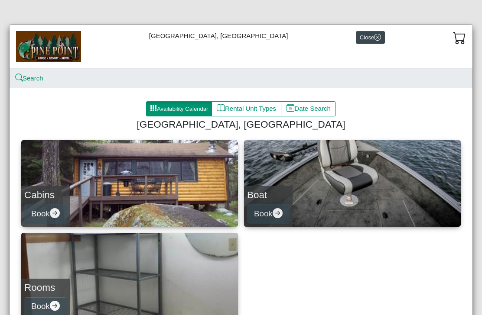
click at [56, 214] on icon "arrow right circle fill" at bounding box center [55, 213] width 10 height 10
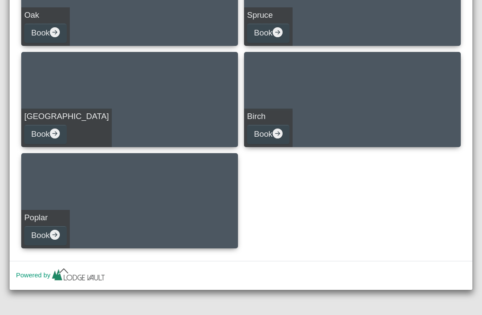
scroll to position [386, 0]
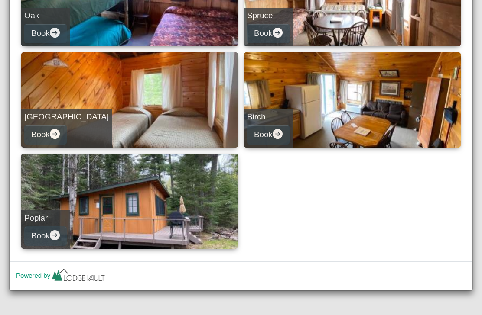
click at [110, 201] on link "Poplar Book" at bounding box center [129, 201] width 217 height 95
select select "*"
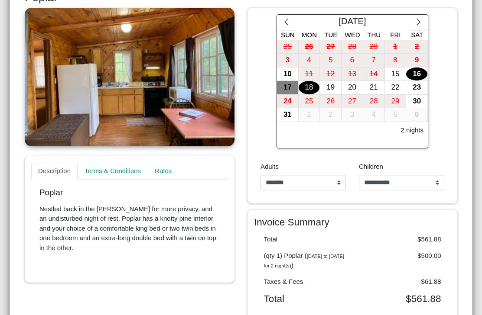
scroll to position [154, 0]
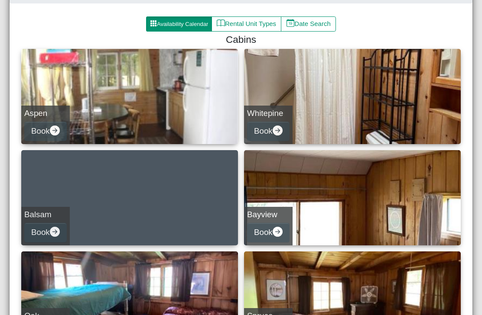
scroll to position [91, 0]
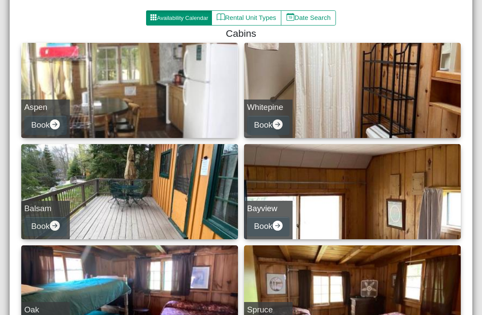
click at [40, 127] on button "Book" at bounding box center [45, 125] width 42 height 19
select select "*"
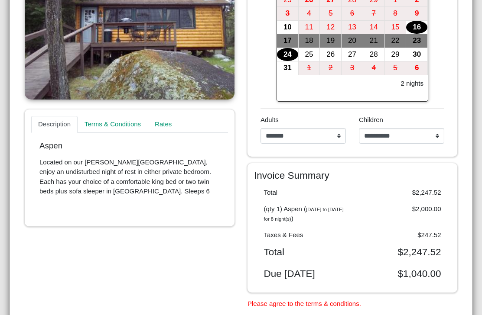
scroll to position [202, 0]
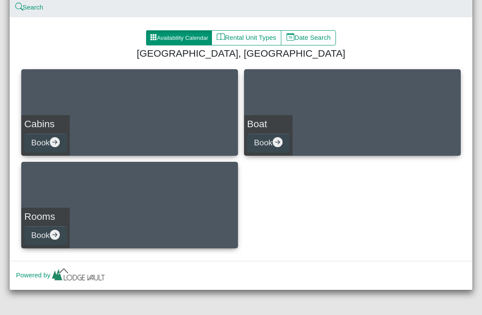
scroll to position [71, 0]
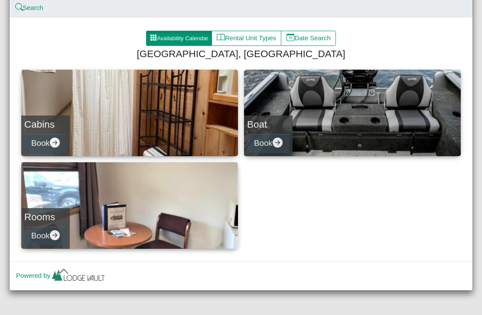
click at [51, 229] on button "Book" at bounding box center [45, 236] width 42 height 19
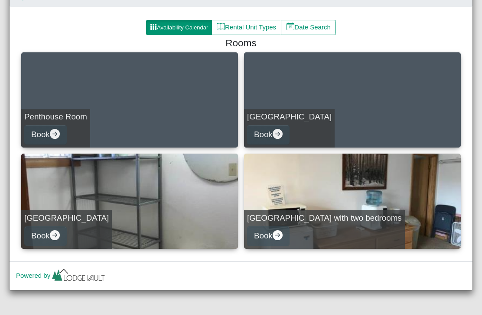
scroll to position [81, 0]
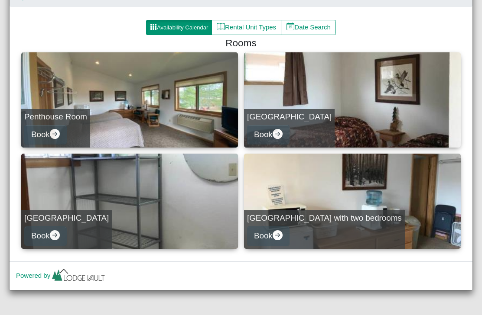
click at [327, 126] on link "[GEOGRAPHIC_DATA] Book" at bounding box center [352, 99] width 217 height 95
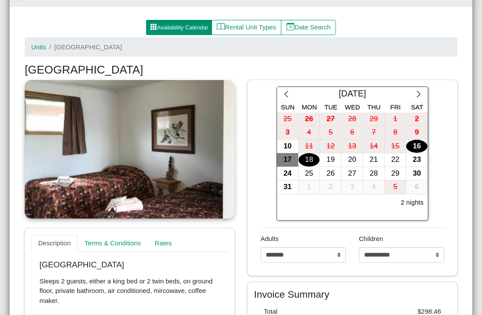
click at [416, 97] on icon "chevron right" at bounding box center [418, 94] width 8 height 8
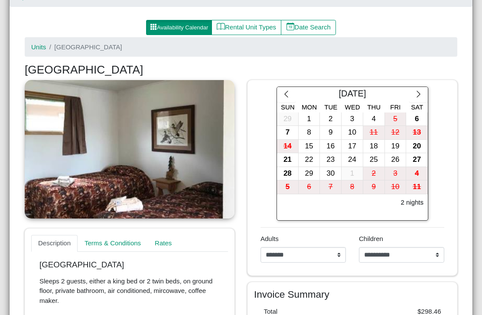
click at [312, 145] on div "15" at bounding box center [309, 146] width 21 height 13
click at [396, 147] on div "19" at bounding box center [395, 146] width 21 height 13
click at [343, 254] on select "**********" at bounding box center [302, 255] width 85 height 16
select select "*"
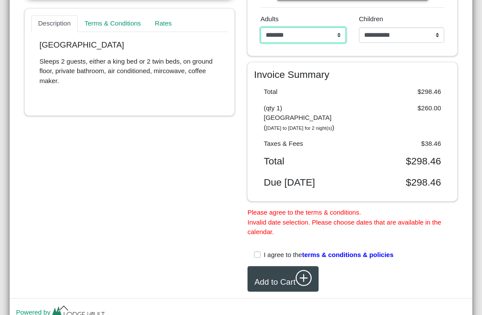
scroll to position [305, 0]
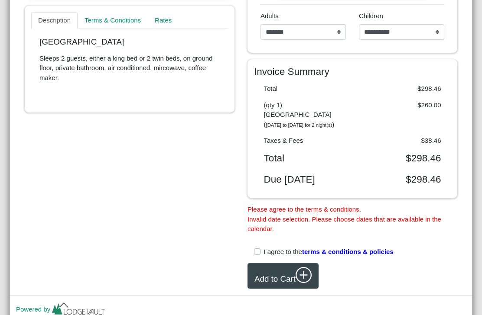
click at [373, 253] on span "terms & conditions & policies" at bounding box center [347, 251] width 91 height 7
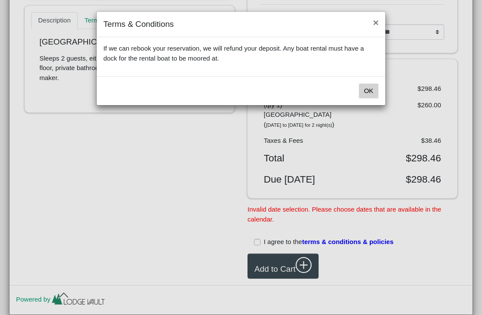
click at [377, 25] on button "×" at bounding box center [375, 23] width 19 height 23
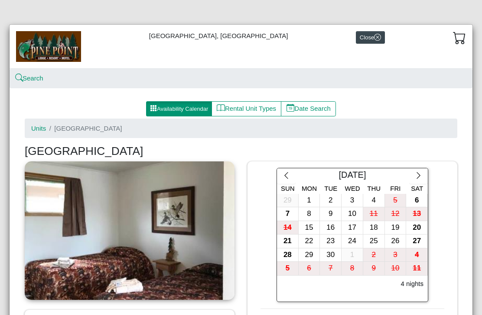
scroll to position [0, 0]
click at [374, 37] on icon "x circle" at bounding box center [377, 37] width 7 height 7
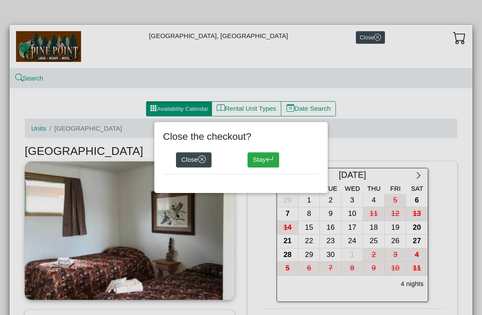
click at [209, 156] on button "Close" at bounding box center [194, 161] width 36 height 16
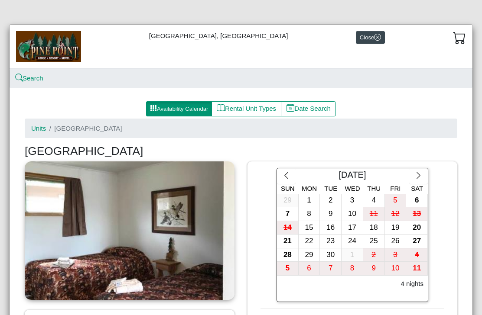
click at [447, 129] on ol "Units [GEOGRAPHIC_DATA]" at bounding box center [241, 128] width 432 height 19
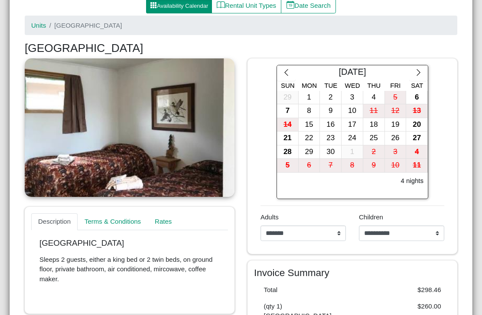
scroll to position [103, 0]
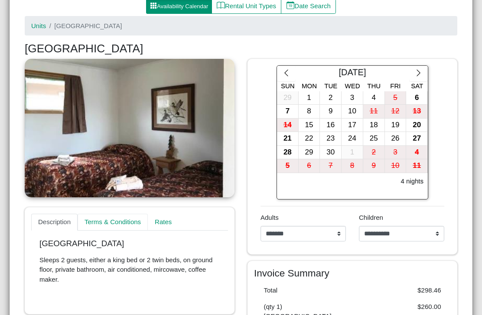
click at [101, 224] on link "Terms & Conditions" at bounding box center [113, 222] width 70 height 17
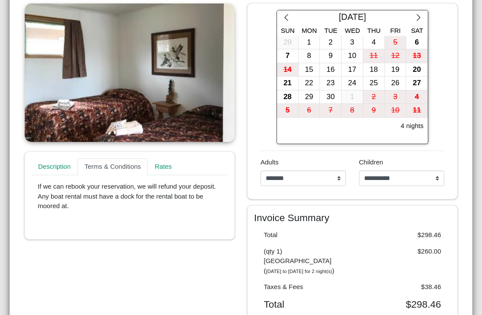
scroll to position [174, 0]
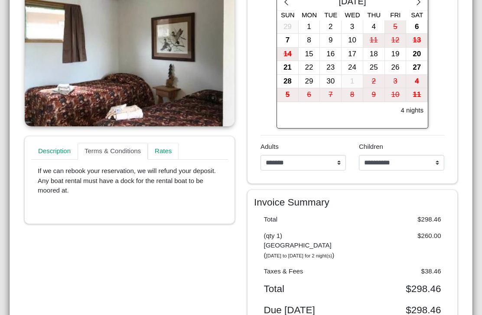
click at [166, 150] on link "Rates" at bounding box center [163, 151] width 31 height 17
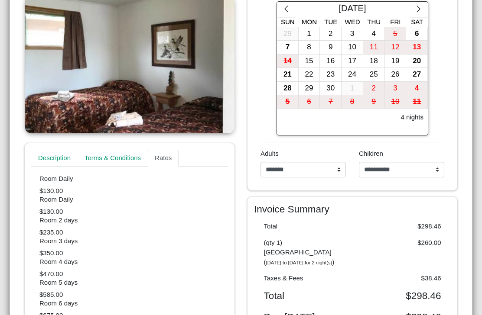
scroll to position [166, 0]
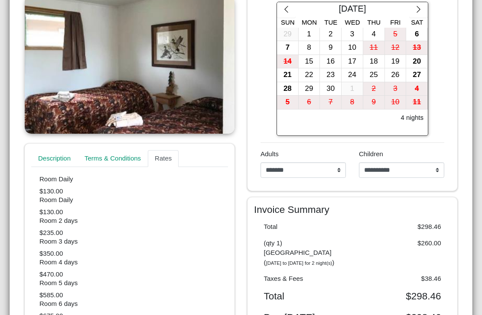
click at [314, 62] on div "15" at bounding box center [309, 61] width 21 height 13
click at [398, 59] on div "19" at bounding box center [395, 61] width 21 height 13
click at [315, 60] on div "15" at bounding box center [309, 61] width 21 height 13
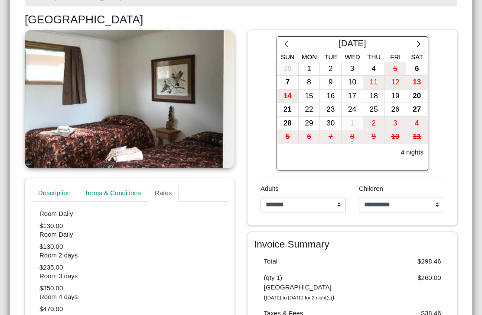
scroll to position [133, 0]
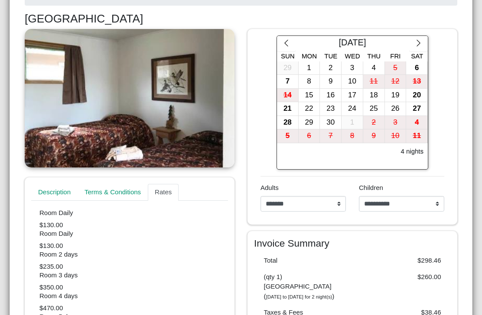
click at [327, 295] on icon "[DATE] to [DATE] for 2 night(s)" at bounding box center [299, 297] width 66 height 5
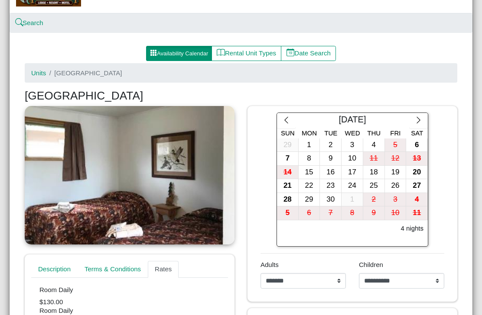
scroll to position [21, 0]
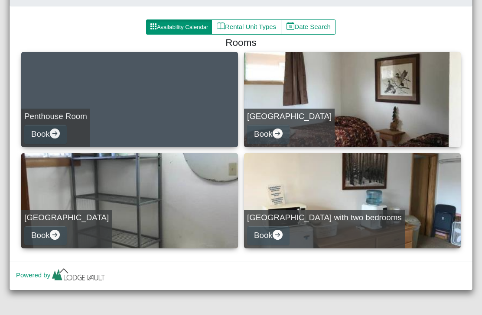
scroll to position [81, 0]
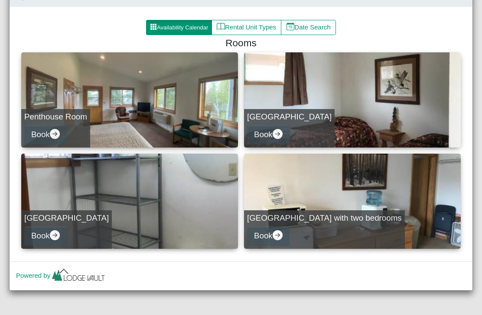
click at [58, 232] on icon "arrow right circle fill" at bounding box center [55, 236] width 10 height 10
select select "*"
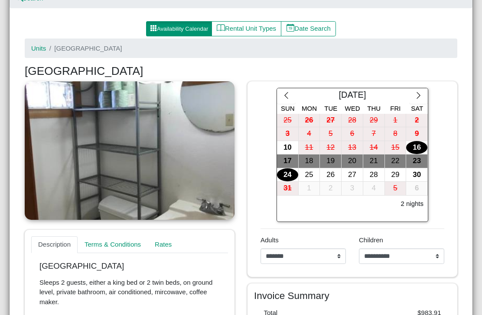
scroll to position [80, 0]
click at [420, 95] on icon "chevron right" at bounding box center [418, 95] width 8 height 8
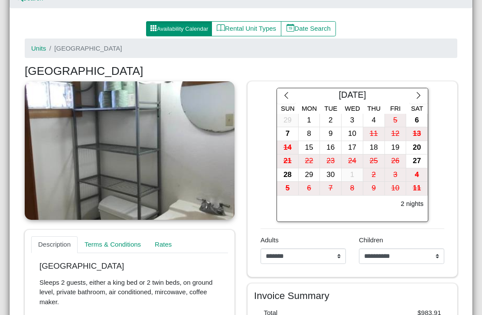
click at [315, 146] on div "15" at bounding box center [309, 147] width 21 height 13
click at [399, 150] on div "19" at bounding box center [395, 147] width 21 height 13
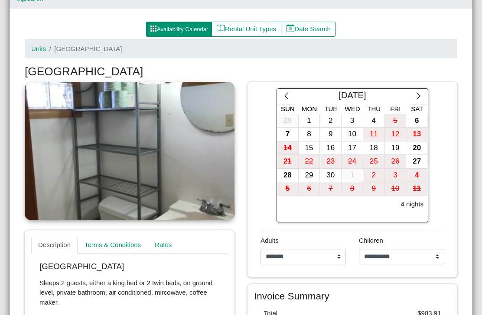
scroll to position [81, 0]
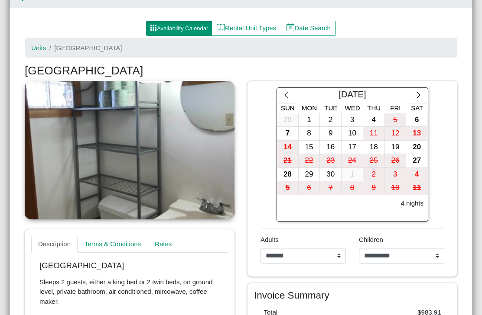
click at [400, 143] on div "19" at bounding box center [395, 147] width 21 height 13
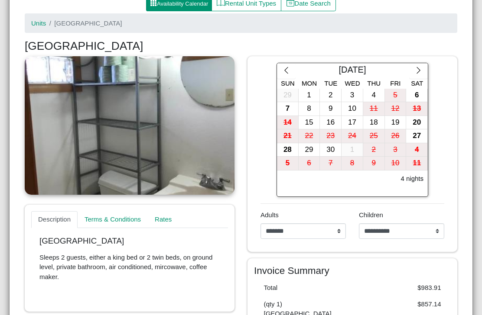
scroll to position [90, 0]
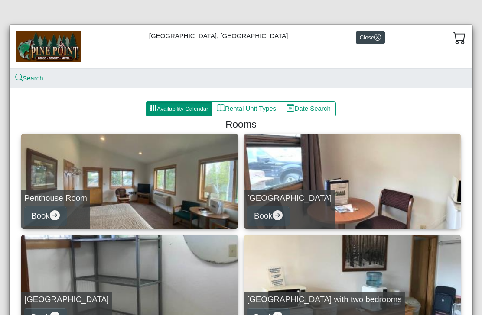
click at [171, 108] on button "Availability Calendar" at bounding box center [179, 109] width 66 height 16
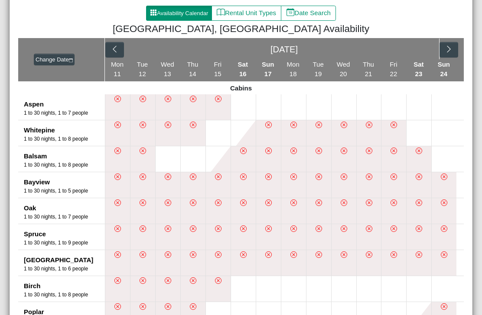
scroll to position [91, 0]
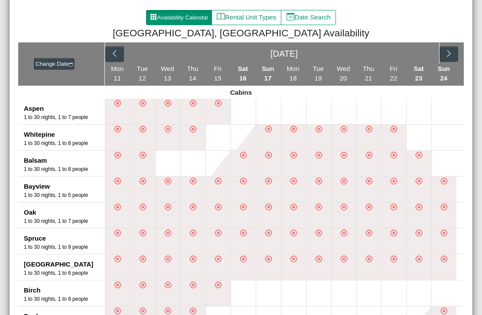
click at [450, 58] on button "button" at bounding box center [448, 54] width 19 height 16
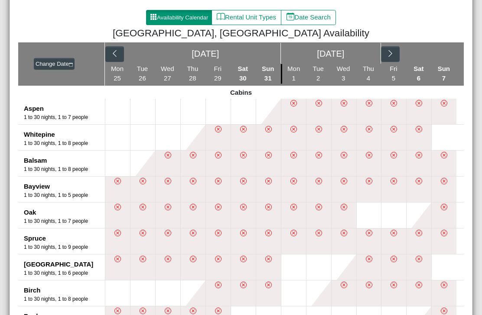
click at [394, 58] on button "button" at bounding box center [390, 54] width 19 height 16
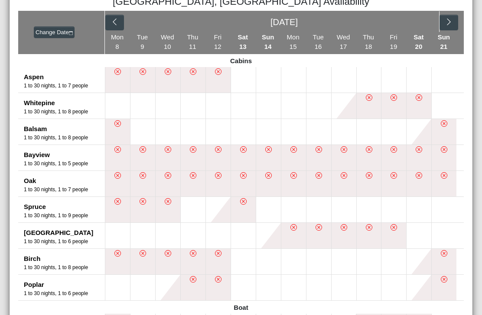
scroll to position [120, 0]
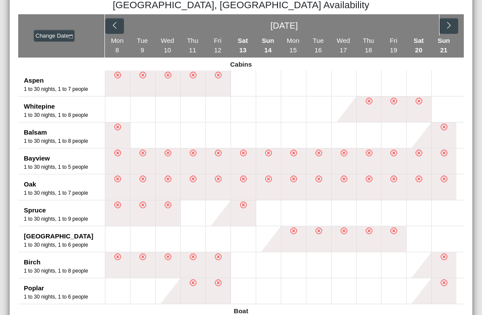
click at [301, 54] on li "Mon 15" at bounding box center [293, 46] width 25 height 20
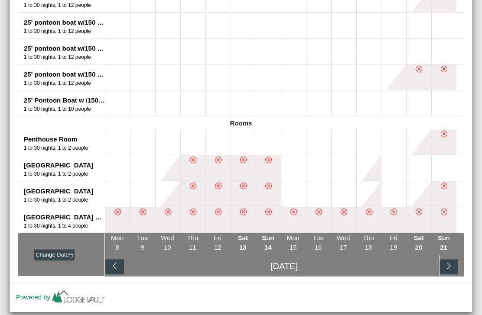
scroll to position [658, 0]
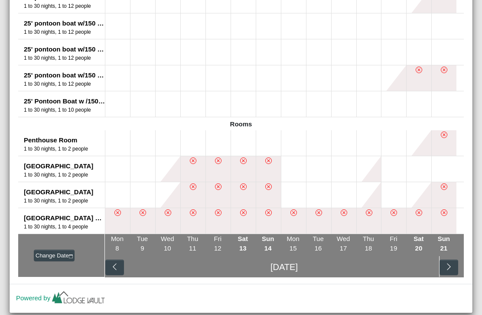
click at [296, 145] on button at bounding box center [293, 143] width 25 height 26
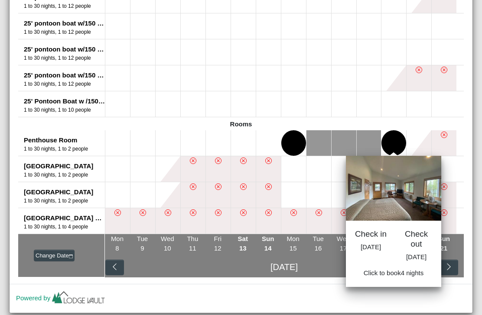
click at [399, 142] on button at bounding box center [393, 143] width 25 height 26
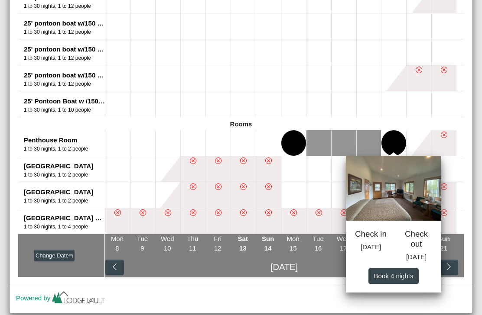
click at [402, 279] on span "Book 4 night s" at bounding box center [393, 275] width 39 height 7
select select "*"
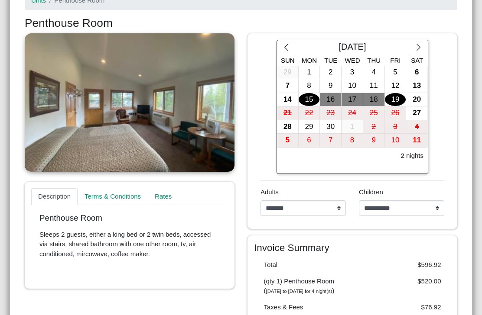
scroll to position [129, 0]
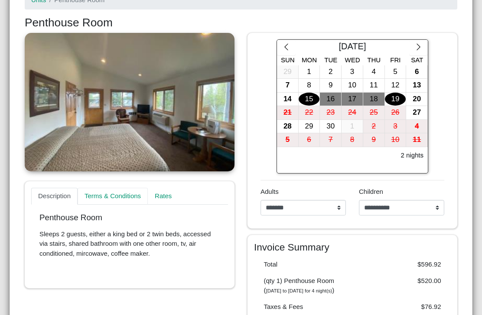
click at [108, 197] on link "Terms & Conditions" at bounding box center [113, 196] width 70 height 17
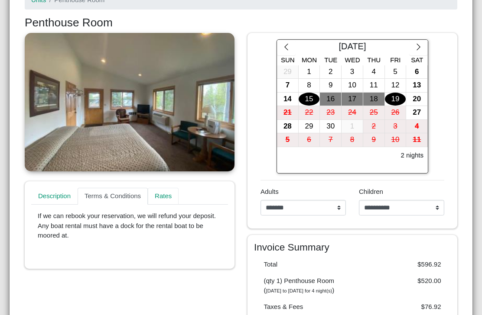
click at [167, 193] on link "Rates" at bounding box center [163, 196] width 31 height 17
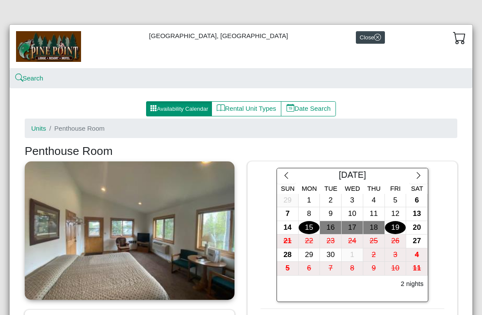
scroll to position [0, 0]
click at [258, 111] on button "Rental Unit Types" at bounding box center [246, 109] width 70 height 16
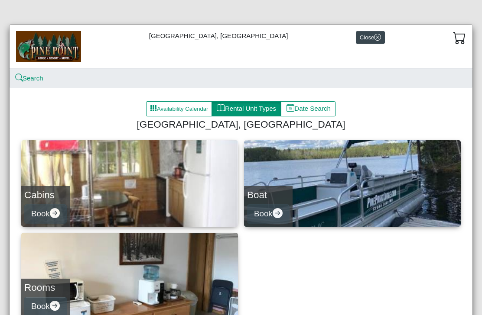
click at [388, 182] on link "Boat Book" at bounding box center [352, 183] width 217 height 87
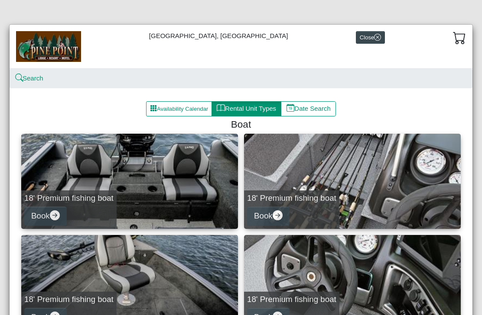
click at [329, 110] on button "Date Search" at bounding box center [308, 109] width 55 height 16
select select "*"
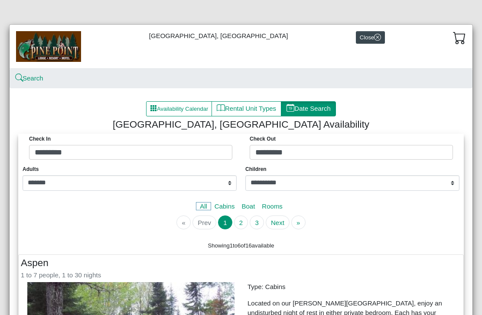
click at [357, 37] on button "Close" at bounding box center [370, 37] width 29 height 13
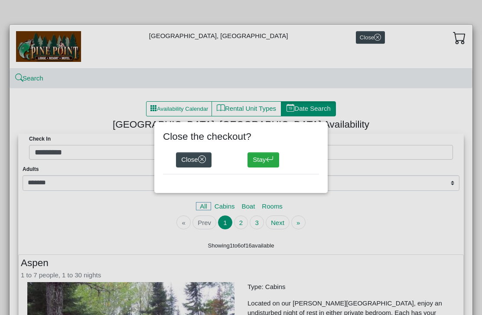
click at [200, 154] on button "Close" at bounding box center [194, 161] width 36 height 16
